Goal: Information Seeking & Learning: Learn about a topic

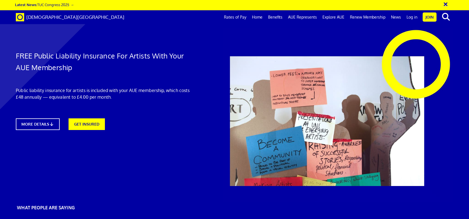
scroll to position [0, 6]
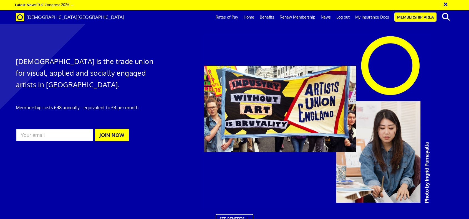
scroll to position [566, 0]
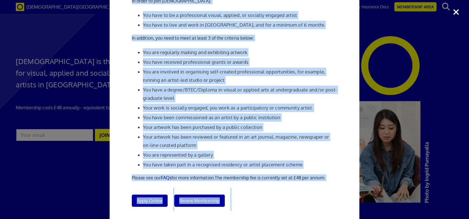
scroll to position [67, 0]
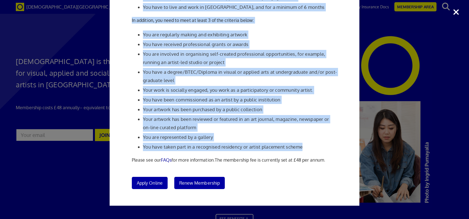
drag, startPoint x: 131, startPoint y: 48, endPoint x: 318, endPoint y: 145, distance: 210.6
click at [318, 145] on div "Membership Criteria In order to join Artists' Union England: You have to be a p…" at bounding box center [235, 74] width 250 height 264
copy div "In order to join Artists' Union England: You have to be a professional visual, …"
click at [384, 119] on div "Membership Criteria In order to join Artists' Union England: You have to be a p…" at bounding box center [234, 109] width 469 height 219
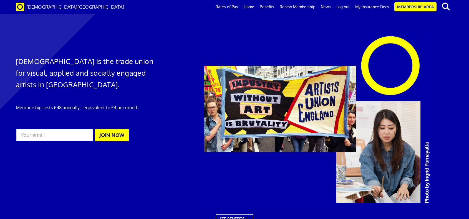
scroll to position [248, 0]
